Goal: Navigation & Orientation: Understand site structure

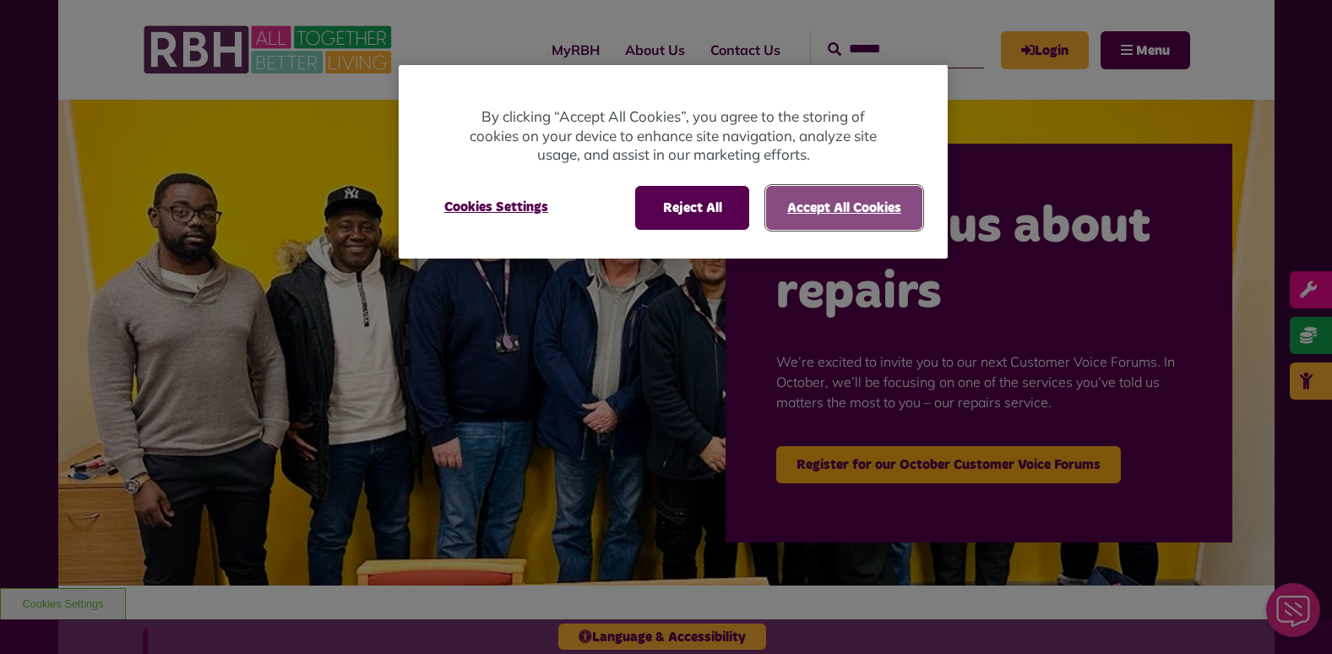
click at [830, 206] on button "Accept All Cookies" at bounding box center [844, 208] width 156 height 44
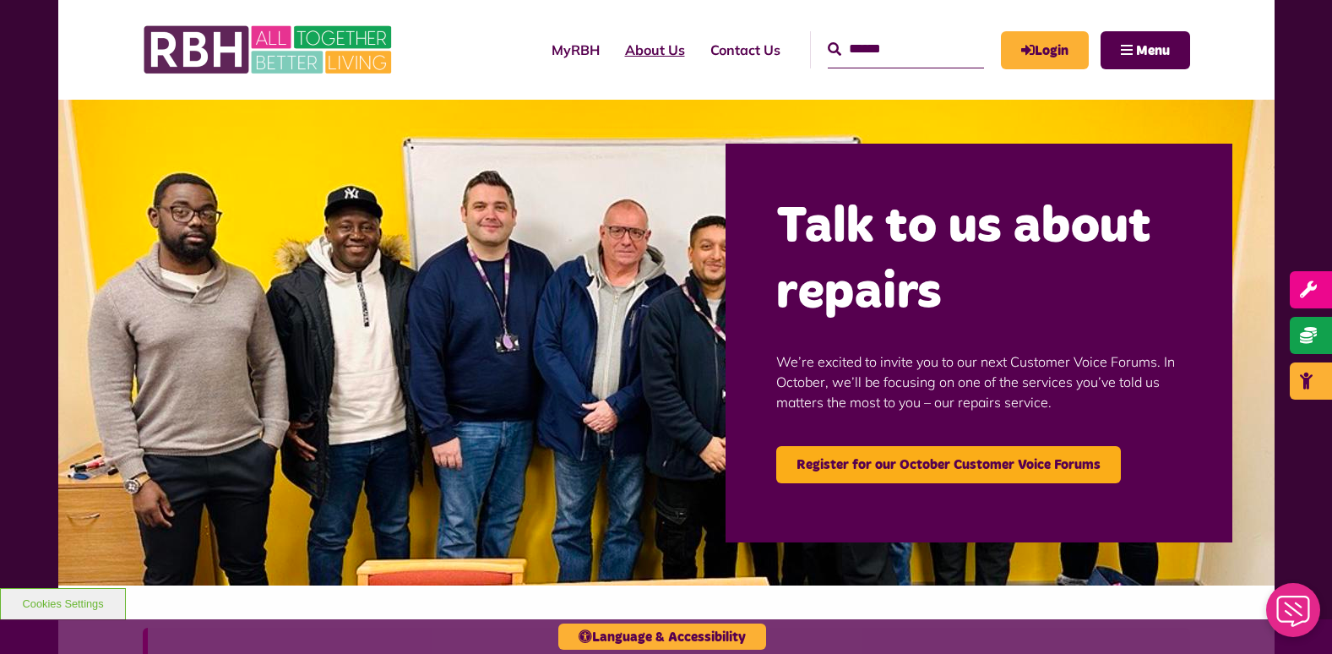
click at [618, 54] on link "About Us" at bounding box center [654, 50] width 85 height 46
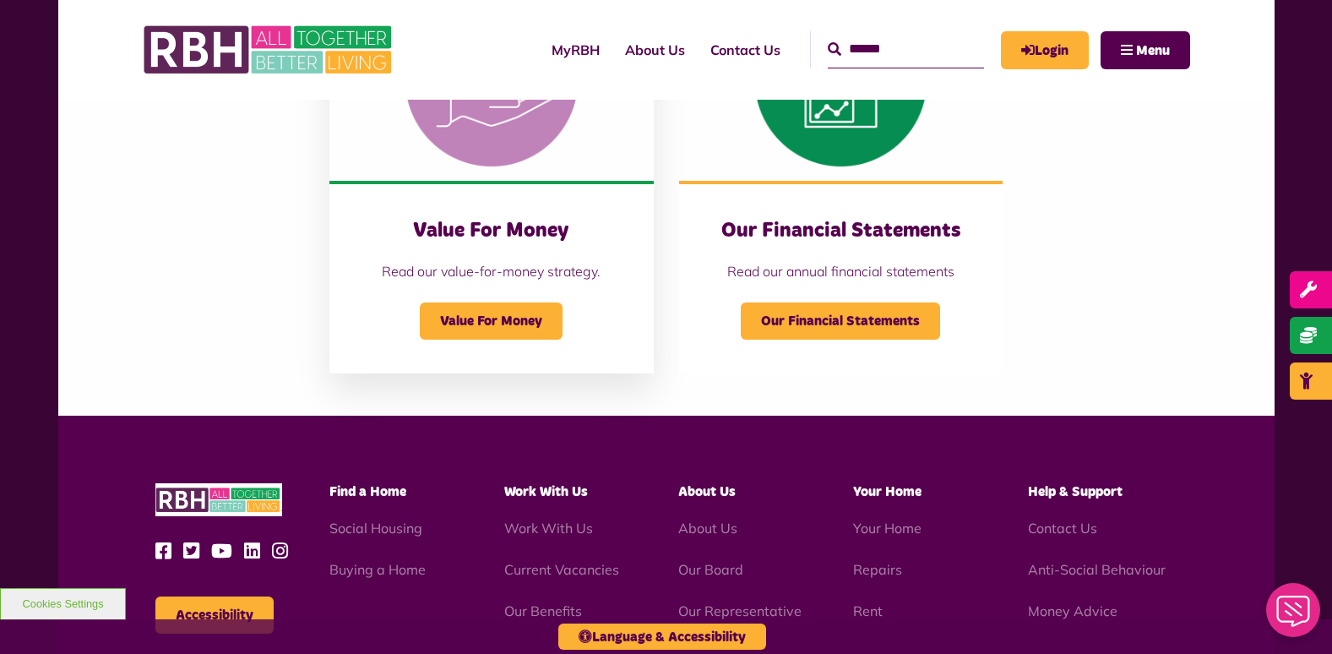
scroll to position [1942, 0]
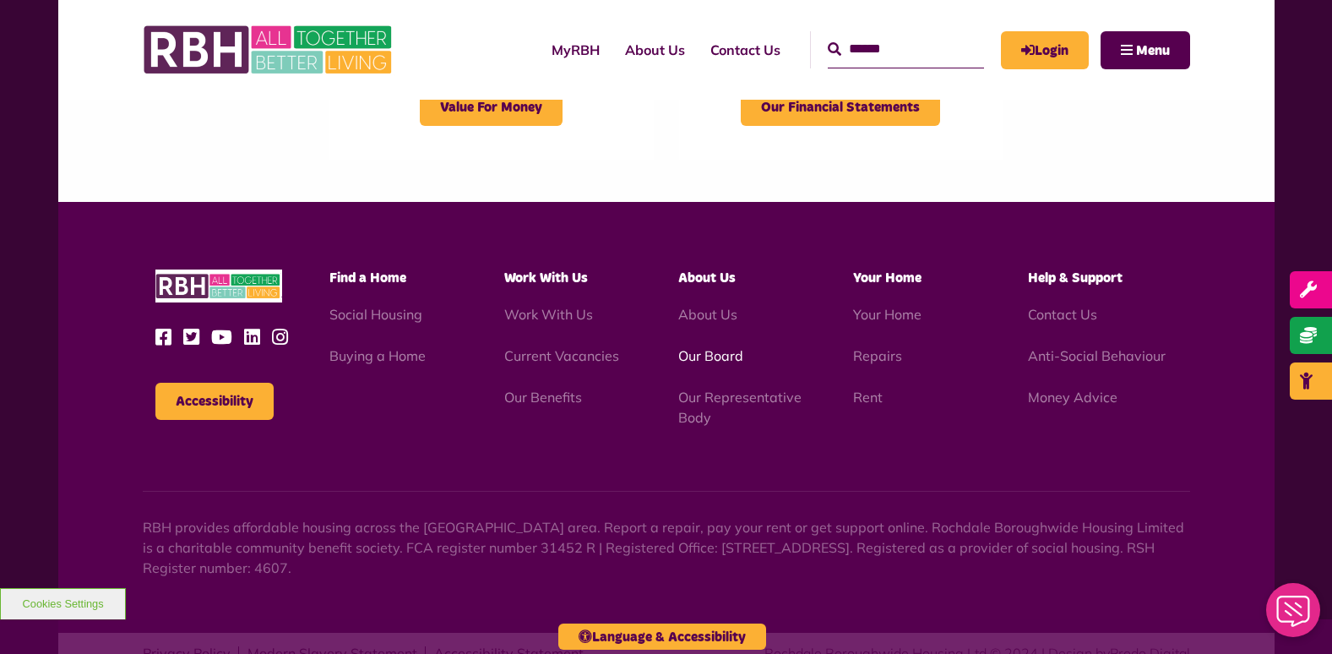
click at [699, 361] on link "Our Board" at bounding box center [710, 355] width 65 height 17
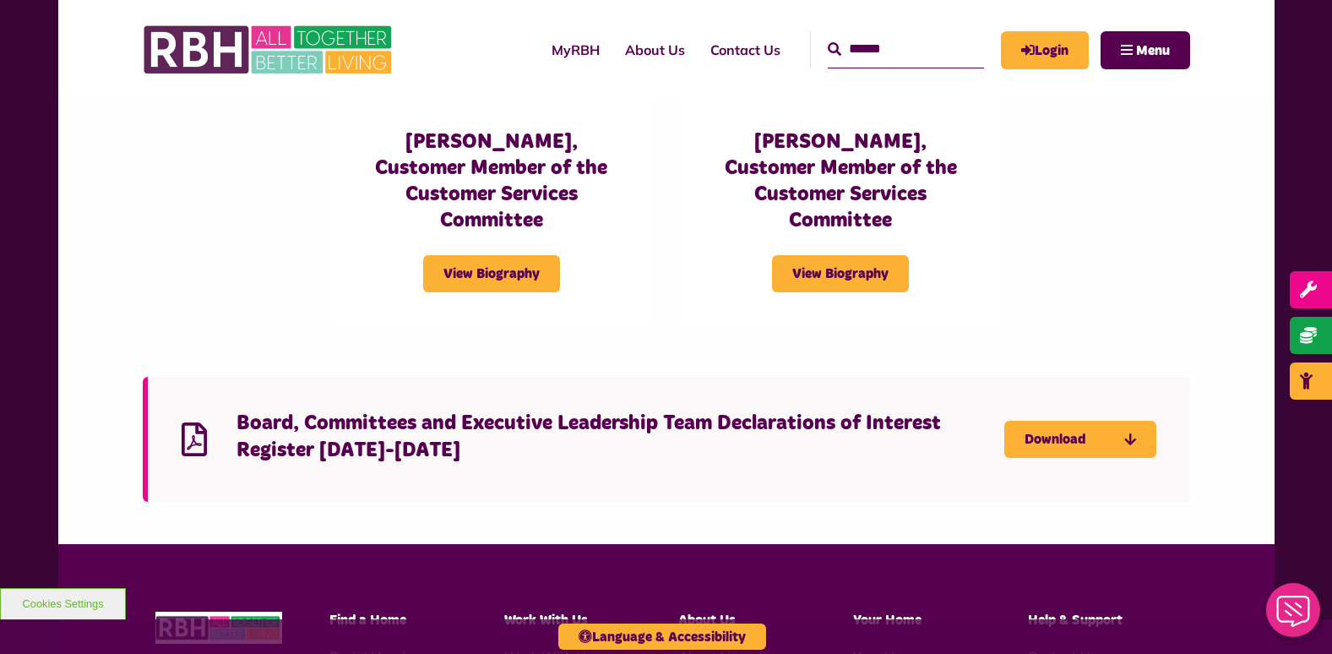
scroll to position [4296, 0]
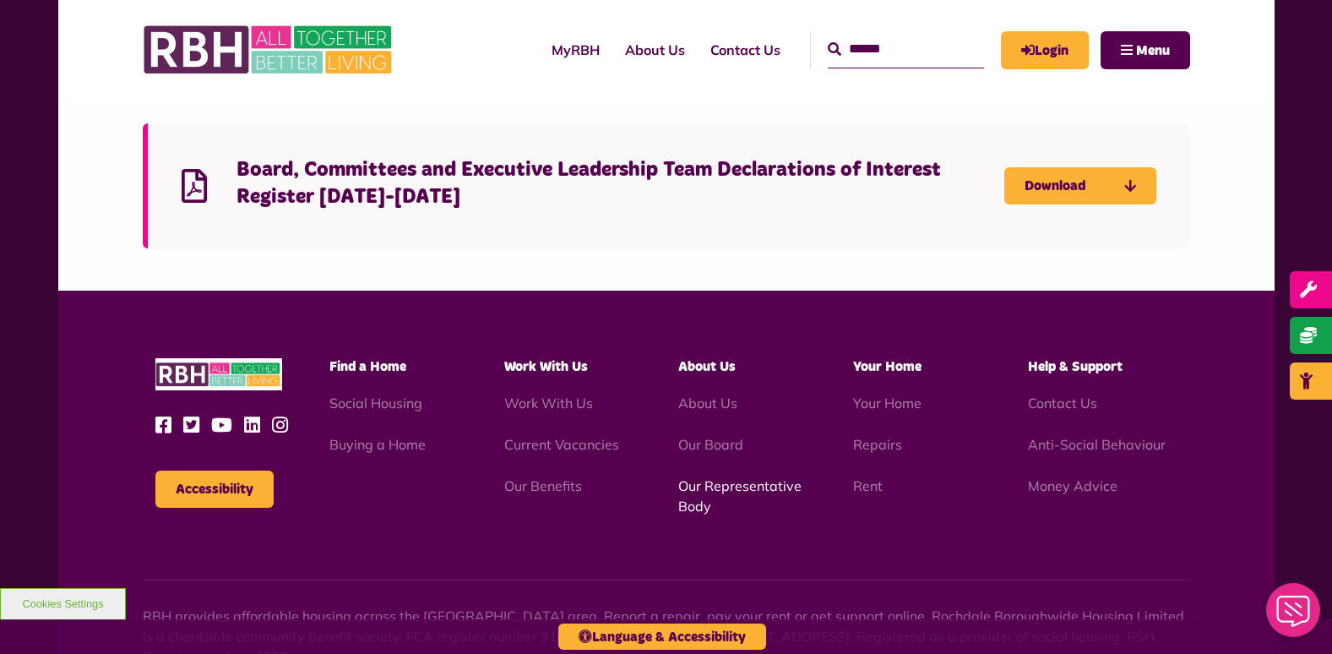
click at [708, 477] on link "Our Representative Body" at bounding box center [739, 495] width 123 height 37
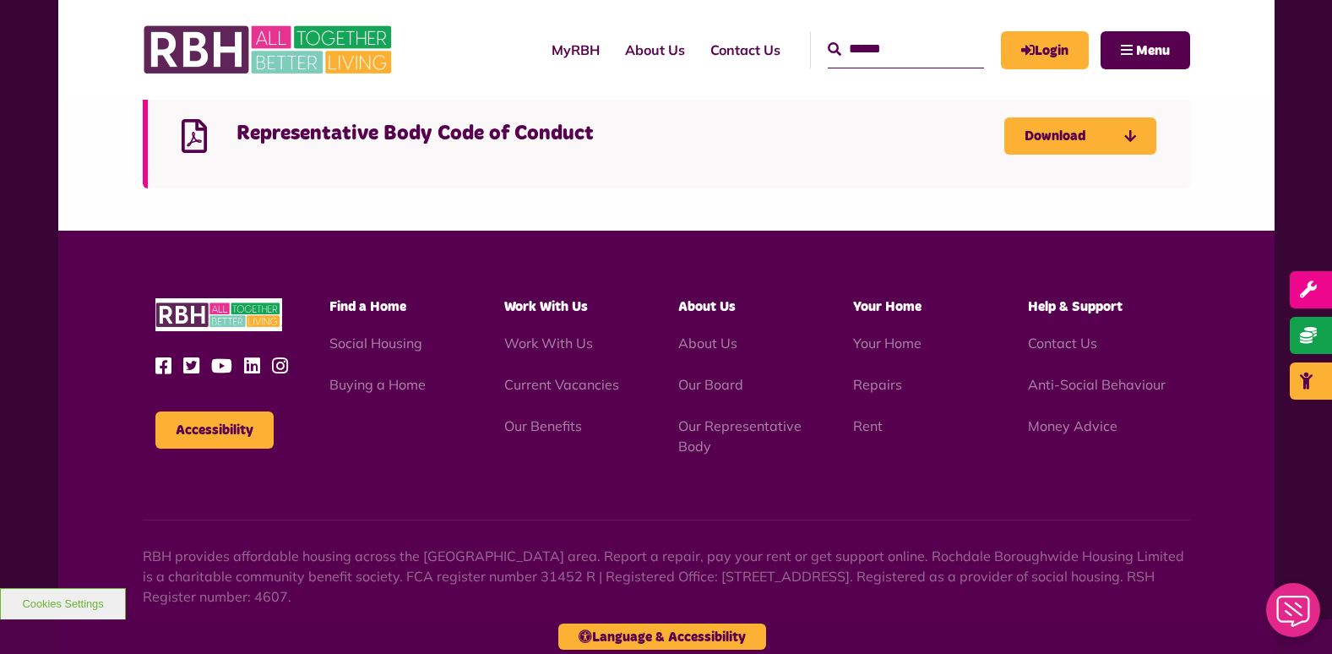
scroll to position [4849, 0]
